Goal: Browse casually

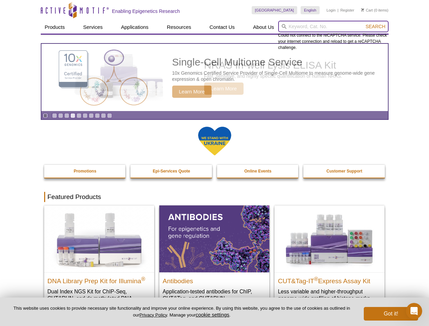
click at [333, 26] on input "search" at bounding box center [333, 27] width 110 height 12
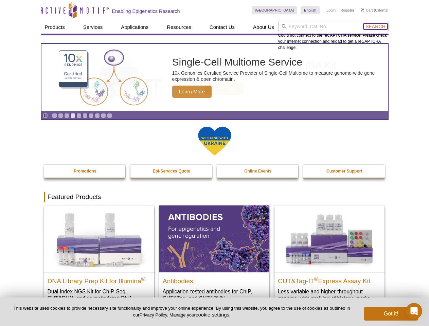
click at [375, 26] on span "Search" at bounding box center [376, 26] width 20 height 5
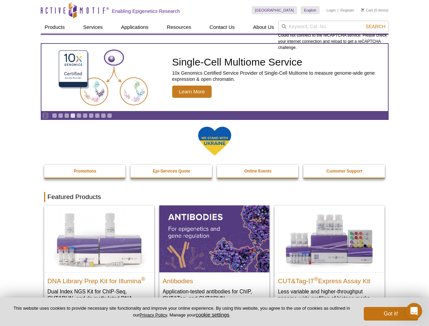
click at [45, 115] on icon "Pause" at bounding box center [45, 115] width 4 height 4
click at [54, 115] on link "Go to slide 1" at bounding box center [54, 115] width 5 height 5
click at [60, 115] on link "Go to slide 2" at bounding box center [60, 115] width 5 height 5
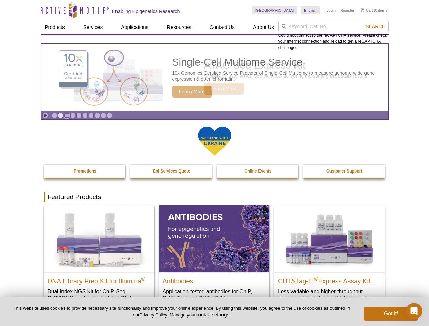
click at [67, 115] on link "Go to slide 3" at bounding box center [66, 115] width 5 height 5
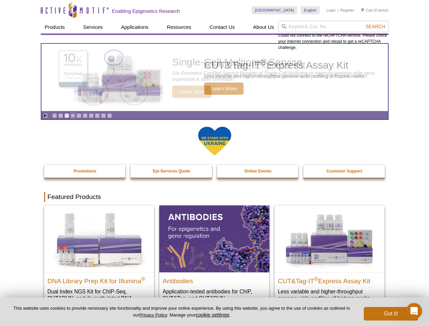
click at [73, 115] on link "Go to slide 4" at bounding box center [72, 115] width 5 height 5
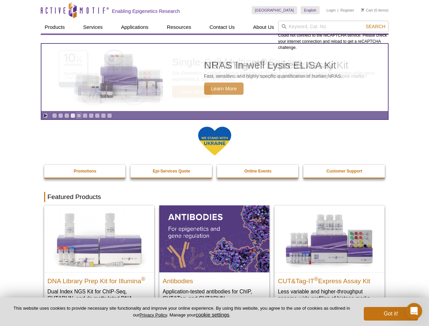
click at [79, 115] on link "Go to slide 5" at bounding box center [78, 115] width 5 height 5
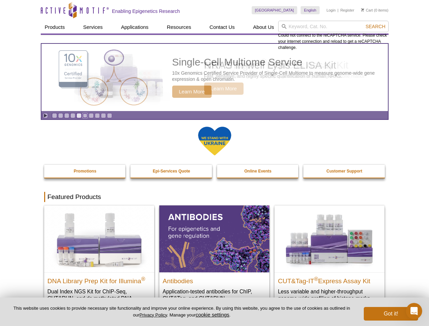
click at [85, 115] on link "Go to slide 6" at bounding box center [85, 115] width 5 height 5
